Goal: Transaction & Acquisition: Purchase product/service

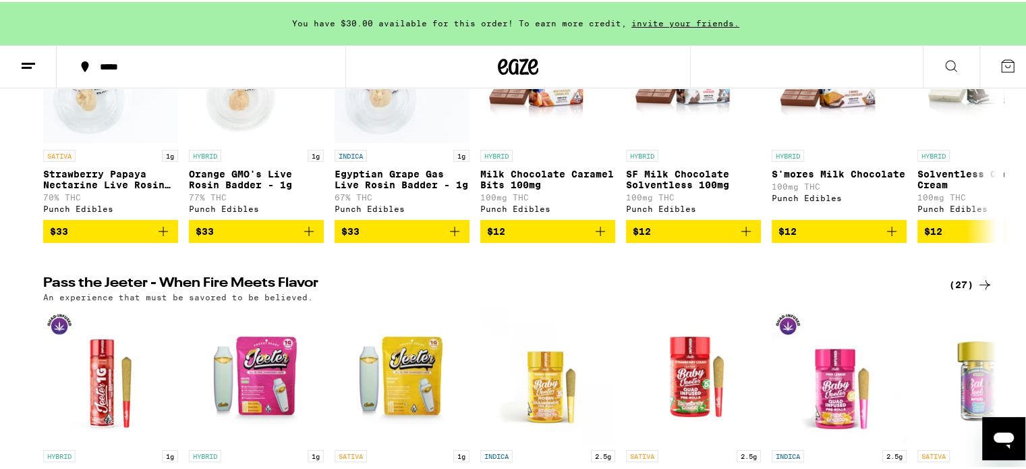
click at [943, 65] on icon at bounding box center [951, 64] width 16 height 16
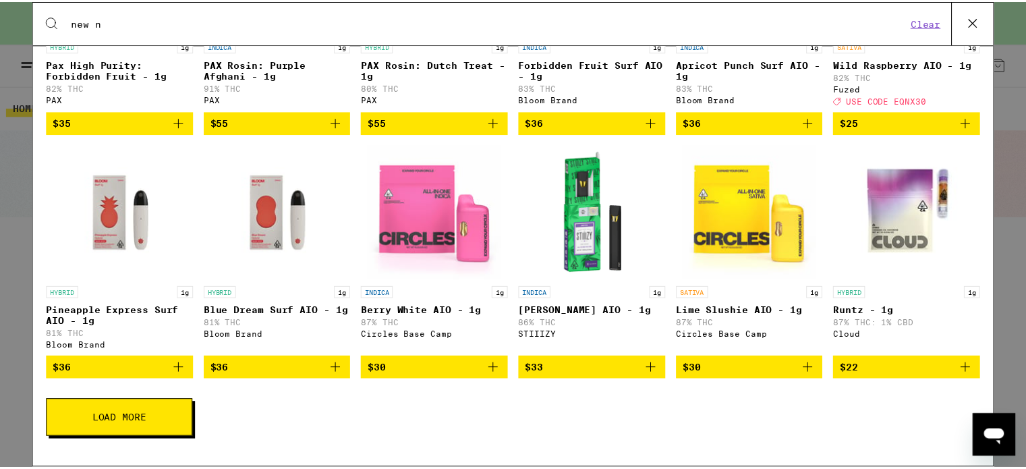
scroll to position [405, 0]
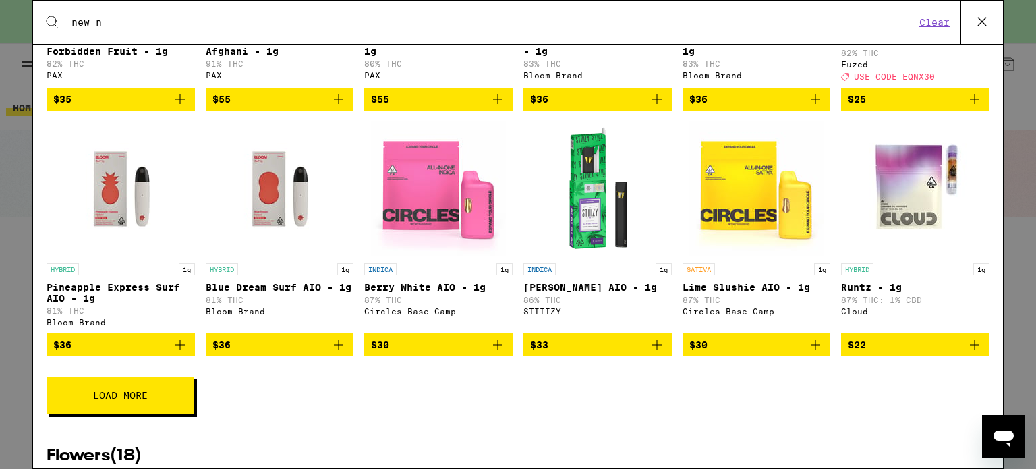
type input "new n"
click at [979, 21] on icon at bounding box center [982, 21] width 20 height 20
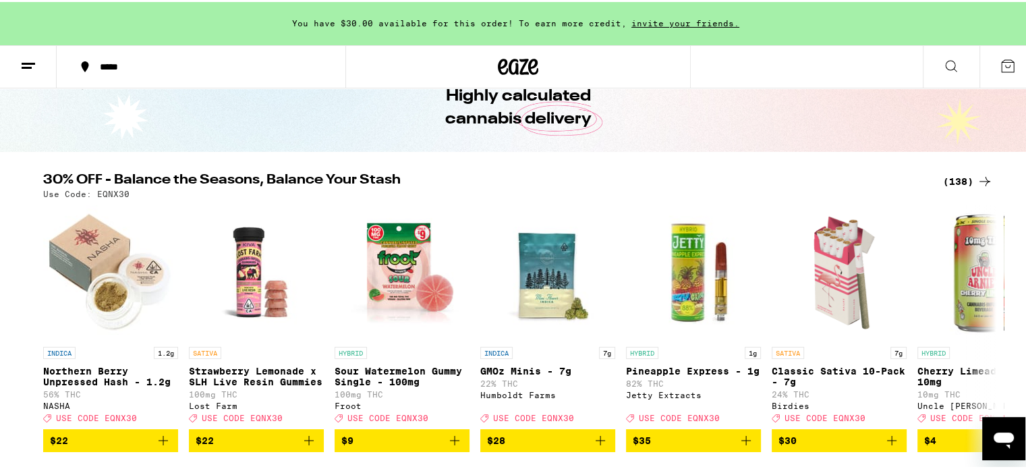
scroll to position [0, 0]
